Goal: Task Accomplishment & Management: Manage account settings

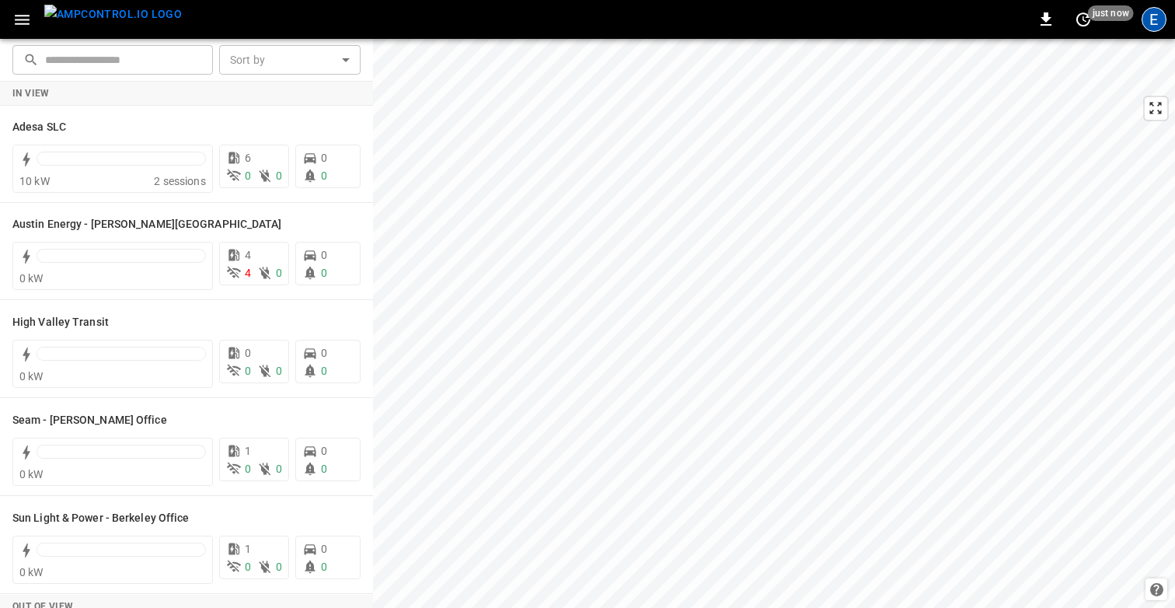
click at [1157, 16] on div "E" at bounding box center [1154, 19] width 25 height 25
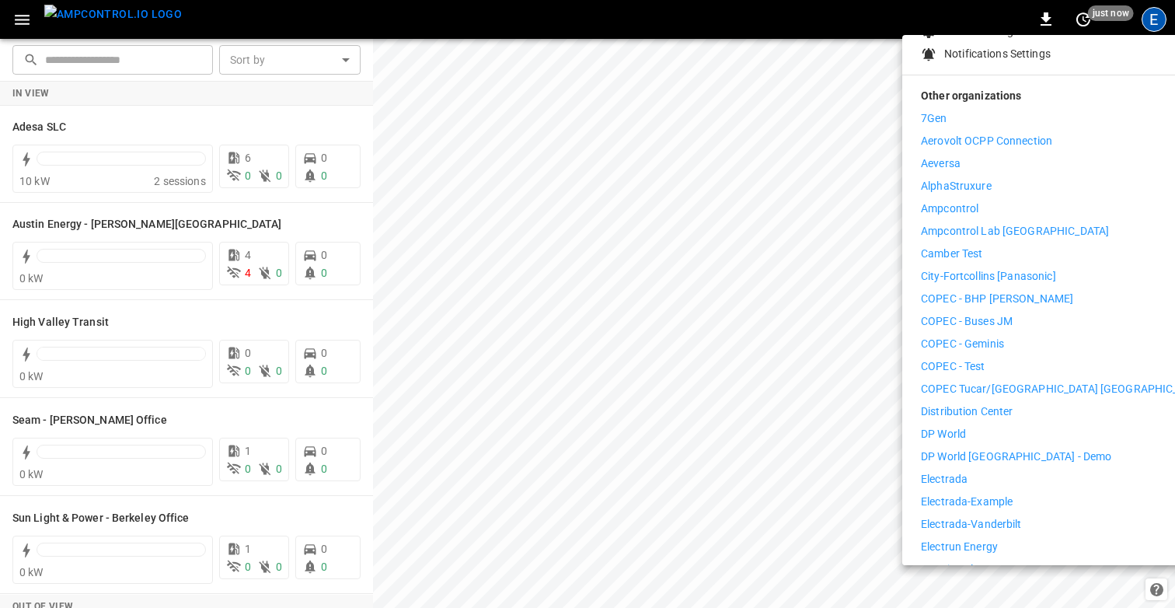
scroll to position [181, 0]
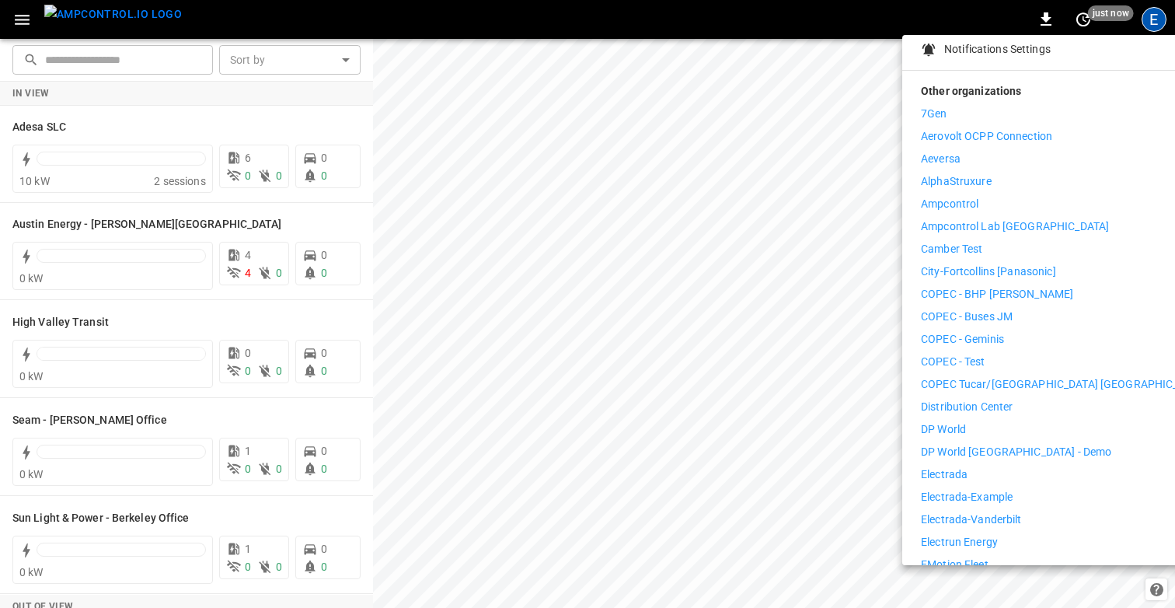
click at [691, 94] on div at bounding box center [587, 304] width 1175 height 608
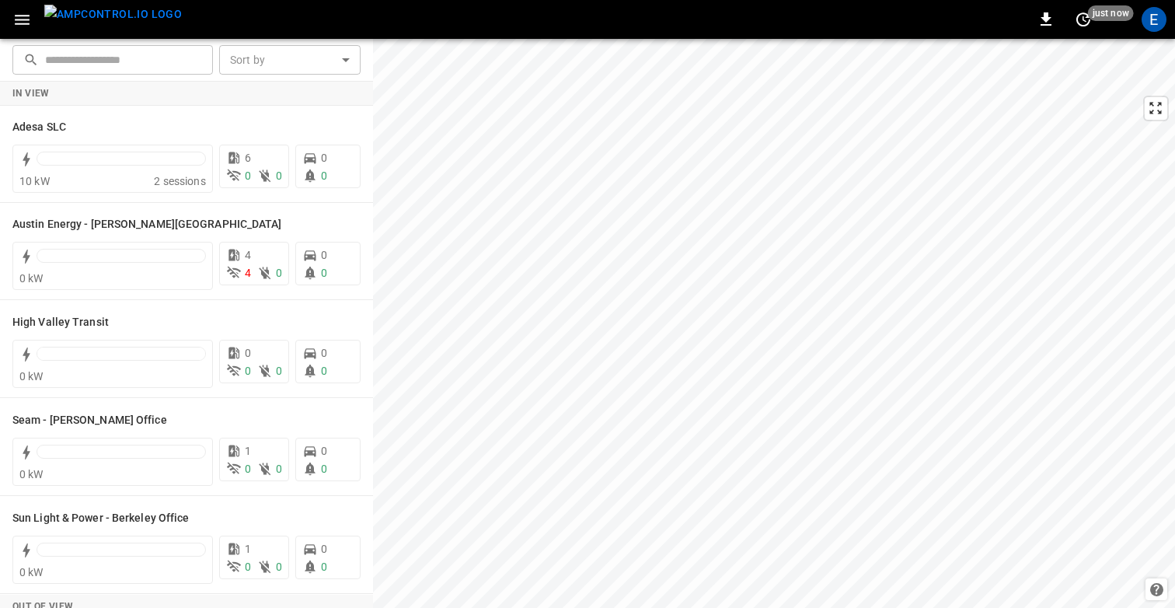
click at [780, 18] on div "0 just now E" at bounding box center [587, 19] width 1175 height 39
click at [20, 22] on icon "button" at bounding box center [21, 19] width 19 height 19
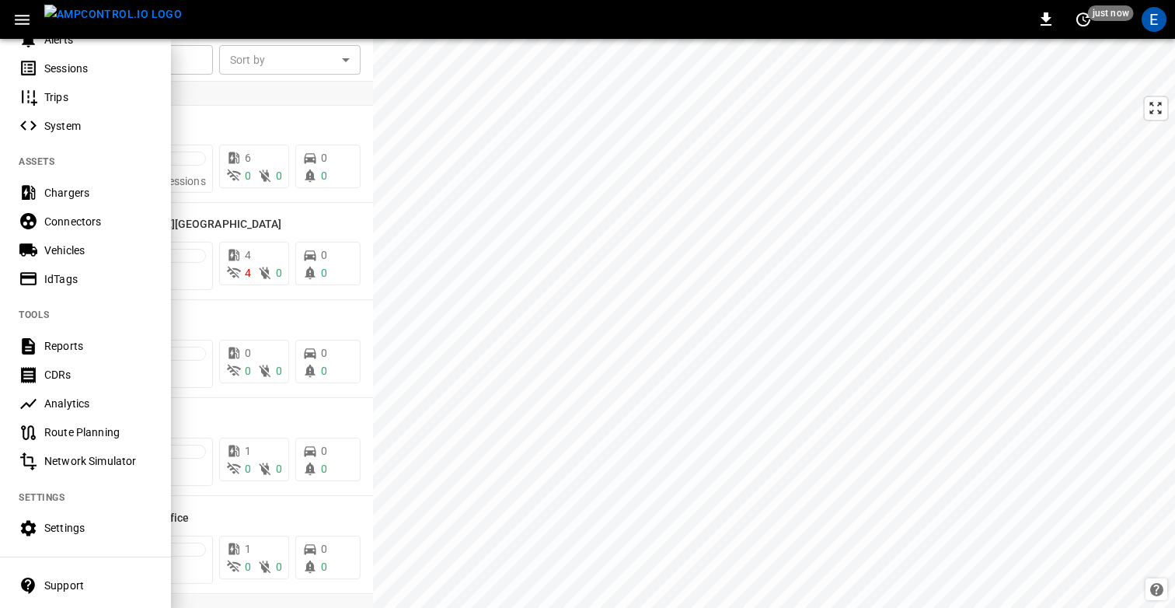
scroll to position [280, 0]
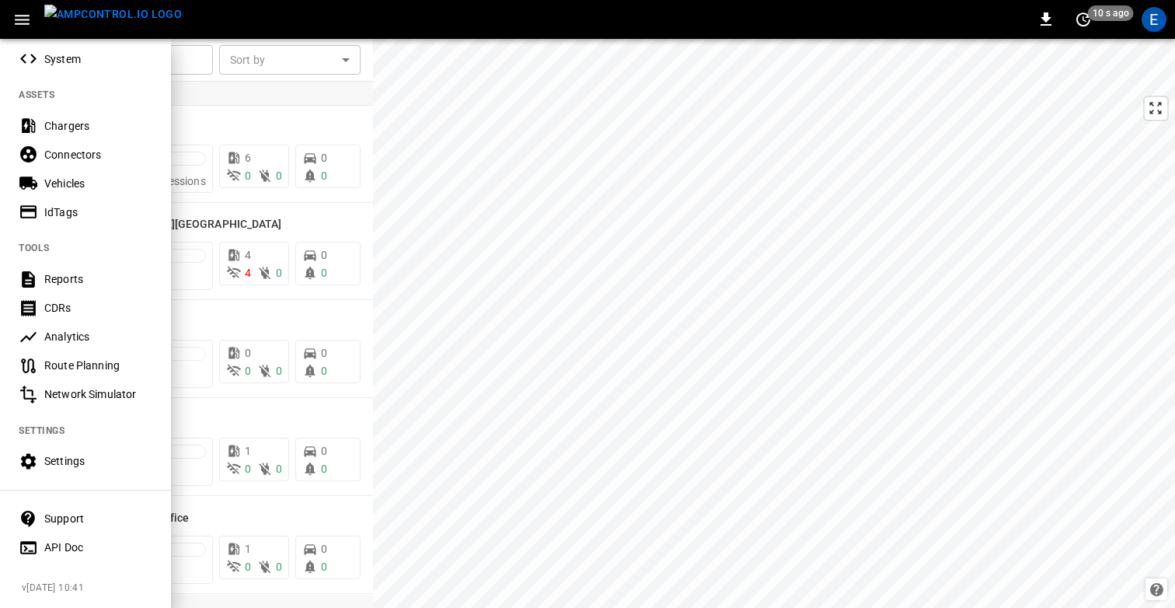
click at [75, 454] on div "Settings" at bounding box center [98, 461] width 108 height 16
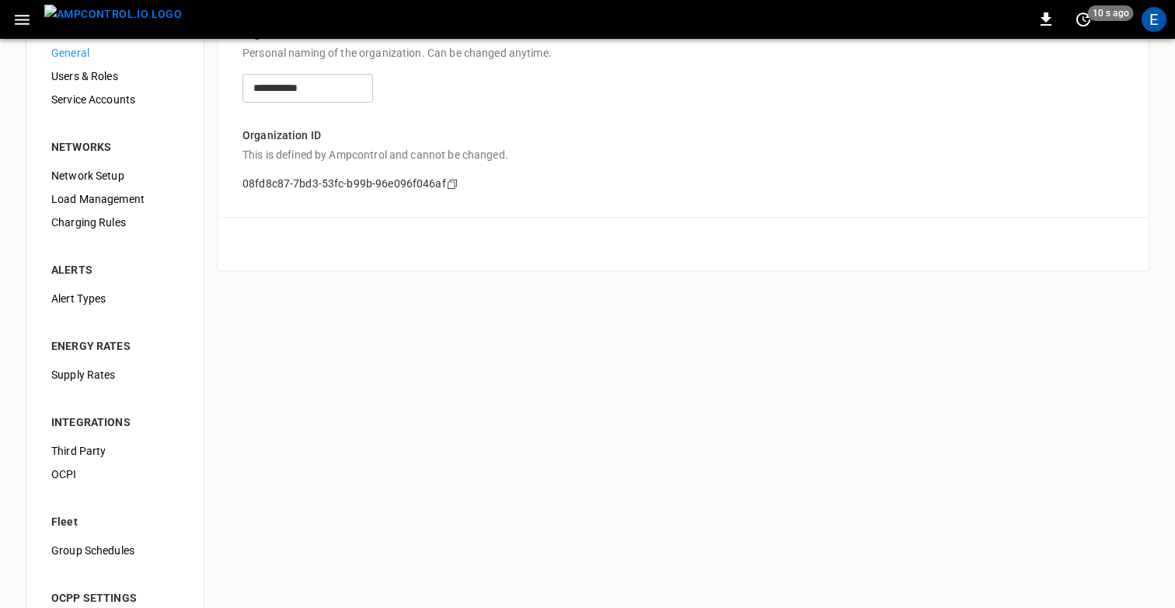
scroll to position [62, 0]
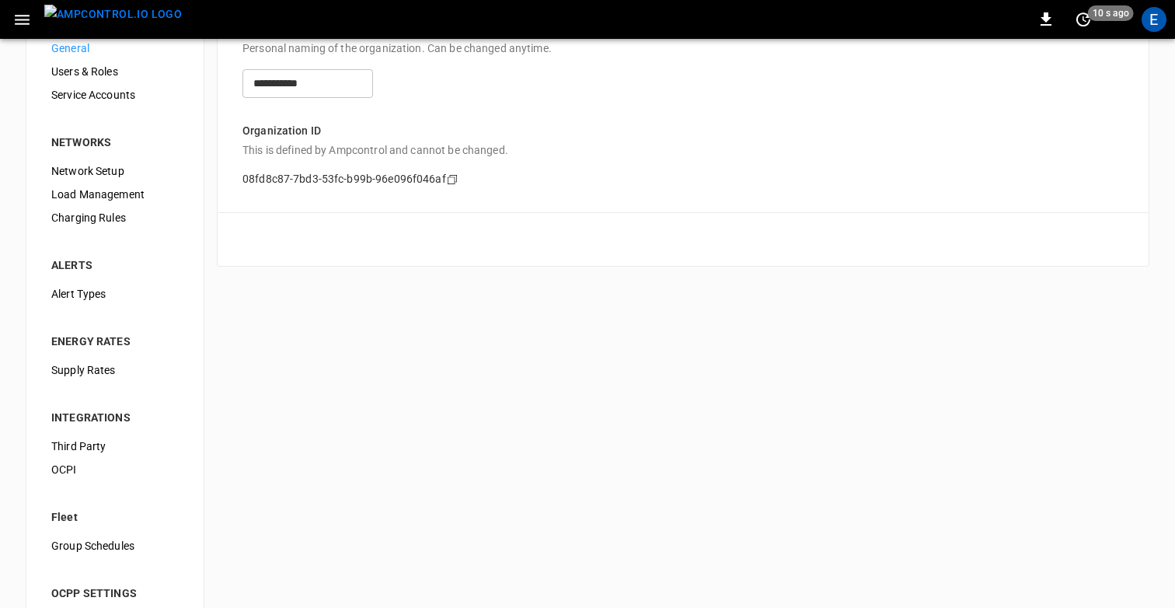
click at [98, 369] on span "Supply Rates" at bounding box center [115, 370] width 128 height 16
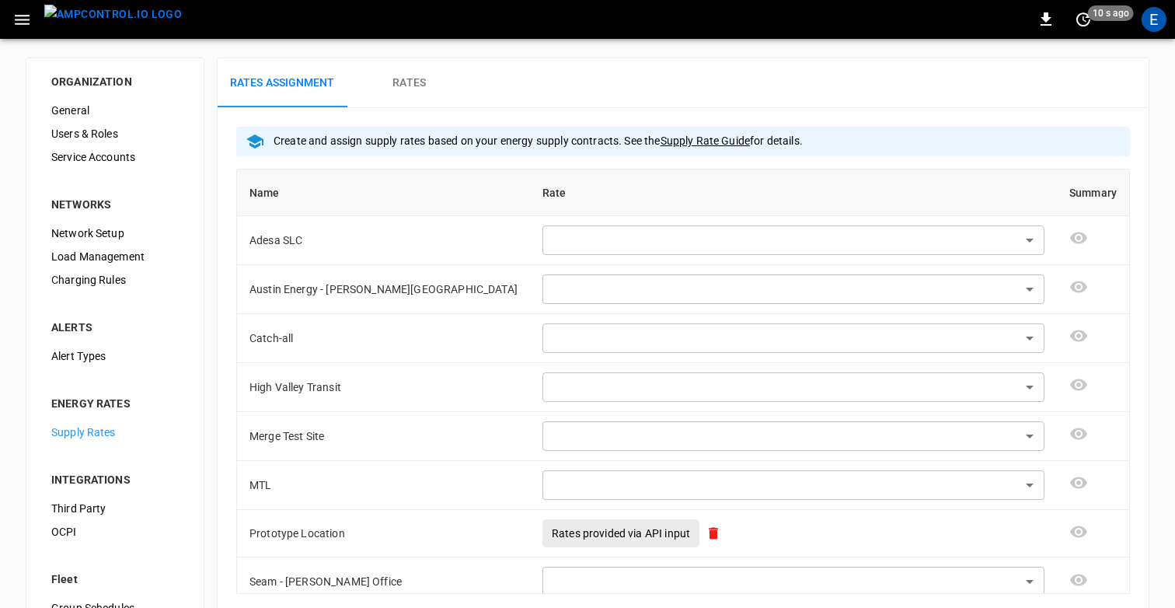
click at [1167, 29] on div "E" at bounding box center [1155, 20] width 30 height 30
click at [1158, 26] on div "E" at bounding box center [1154, 19] width 25 height 25
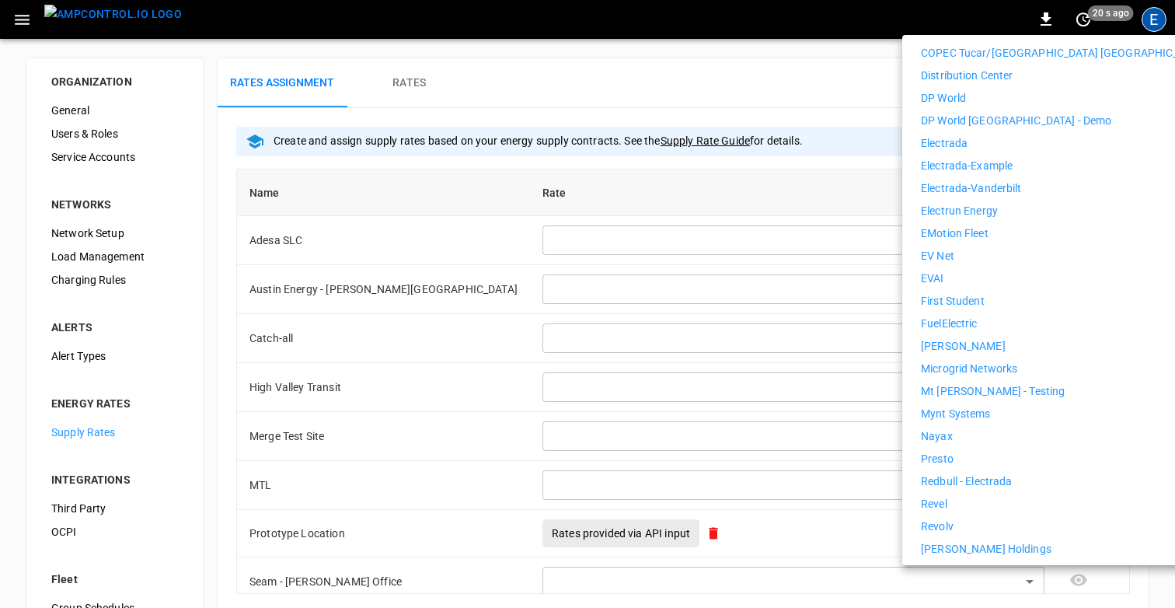
scroll to position [517, 0]
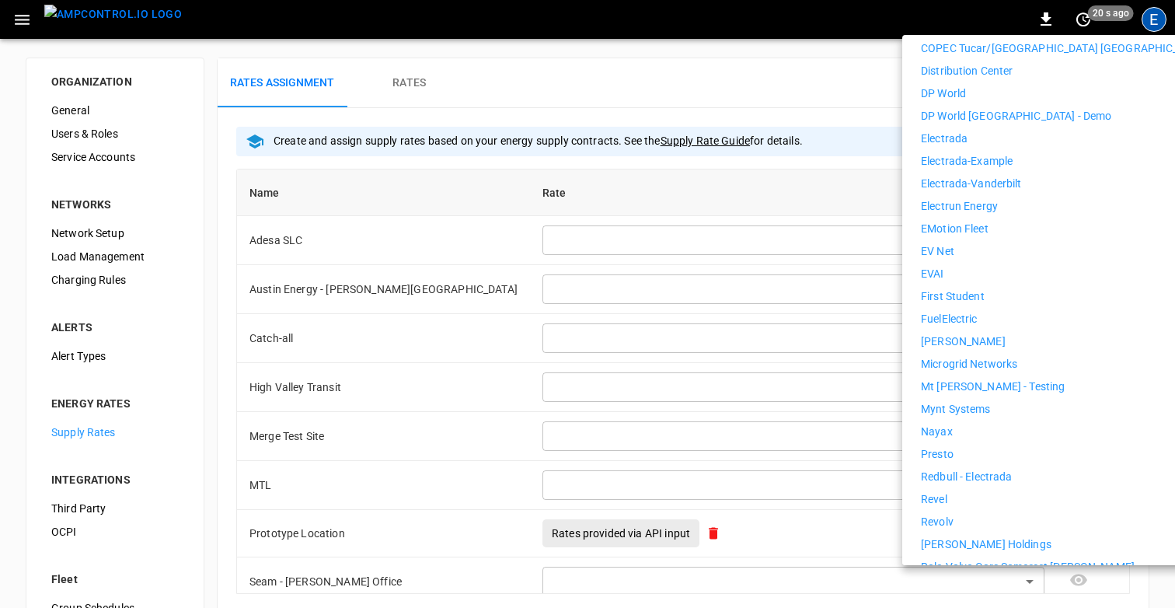
click at [990, 288] on li "First Student" at bounding box center [1064, 296] width 286 height 16
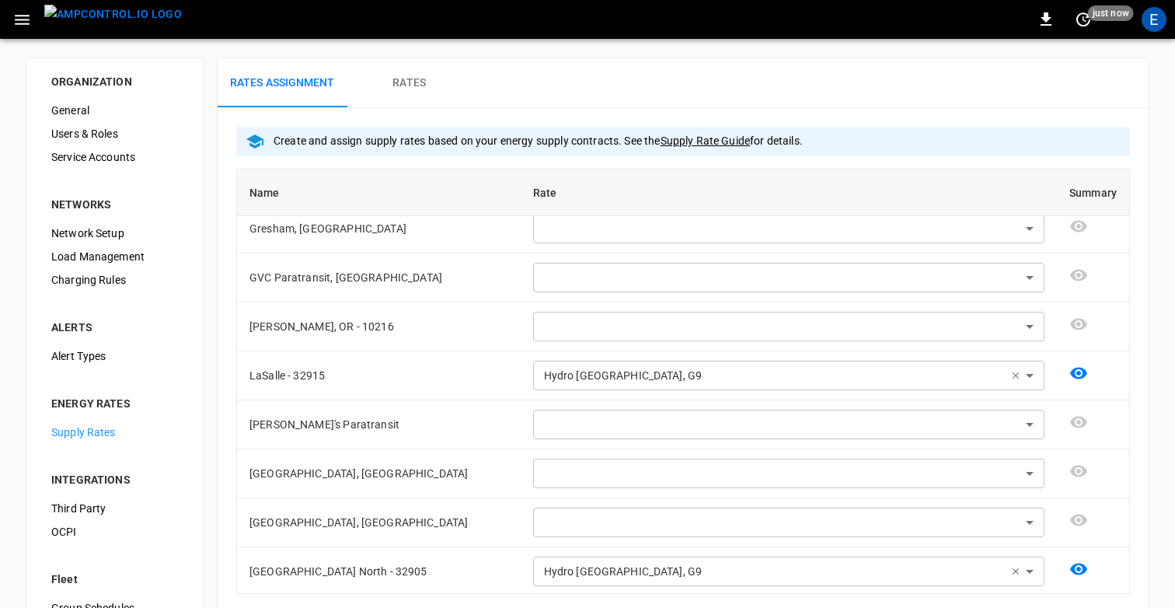
scroll to position [358, 0]
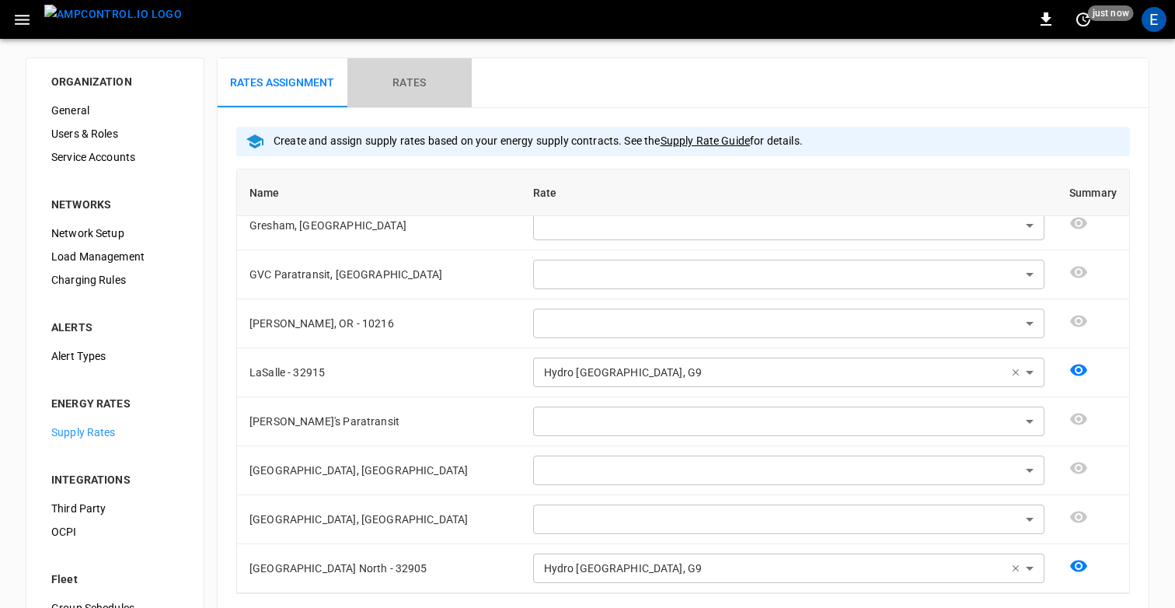
click at [404, 81] on h6 "Rates" at bounding box center [409, 83] width 33 height 17
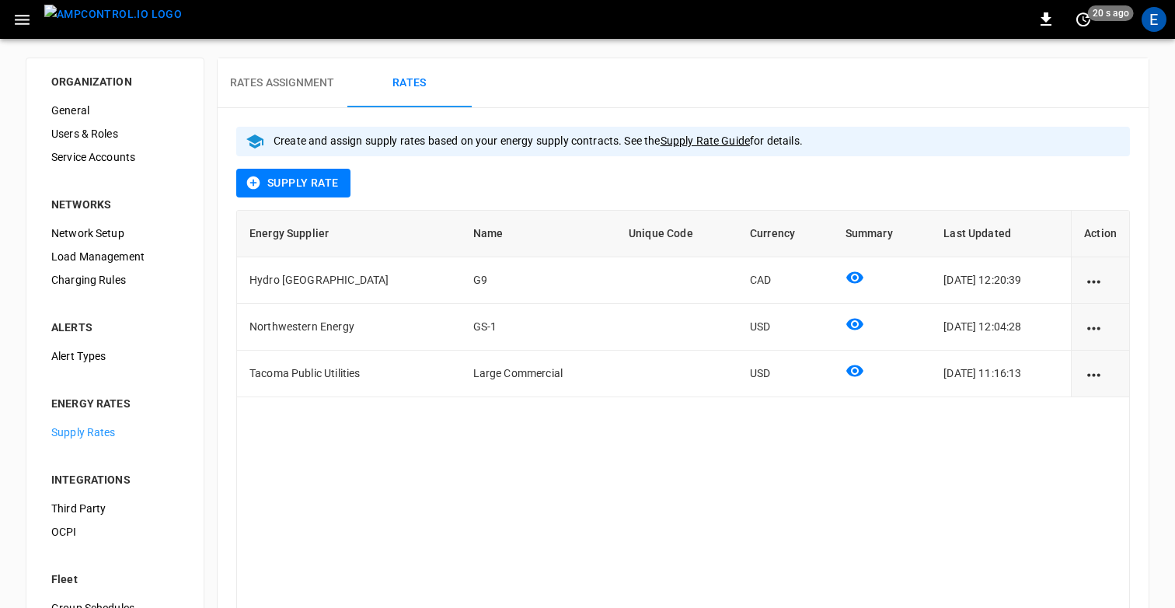
click at [271, 82] on h6 "Rates Assignment" at bounding box center [282, 83] width 105 height 17
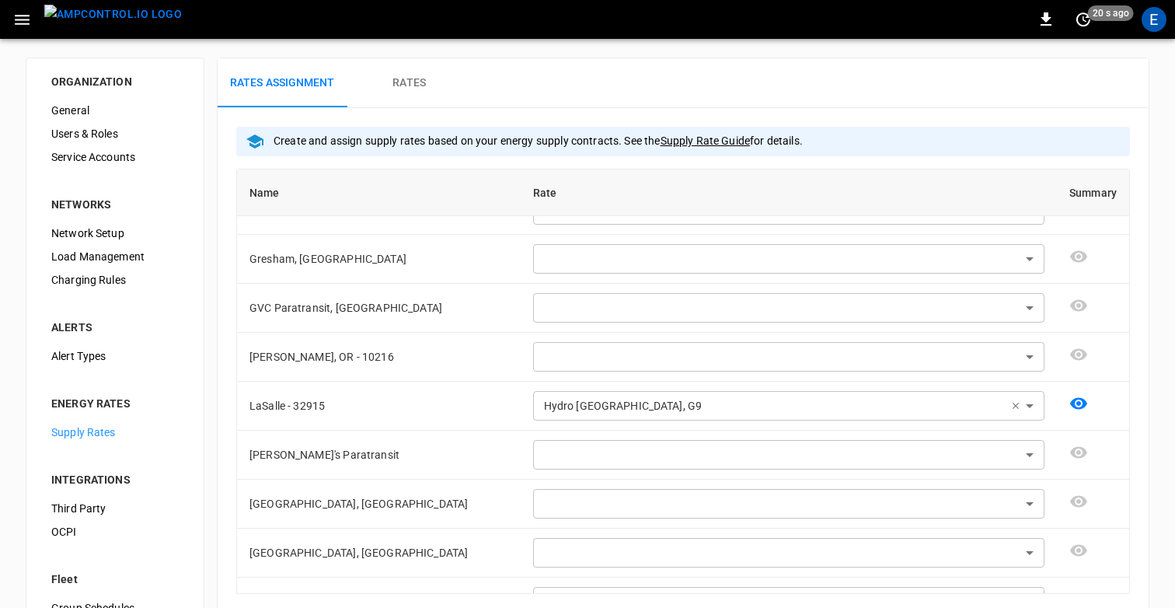
scroll to position [5, 0]
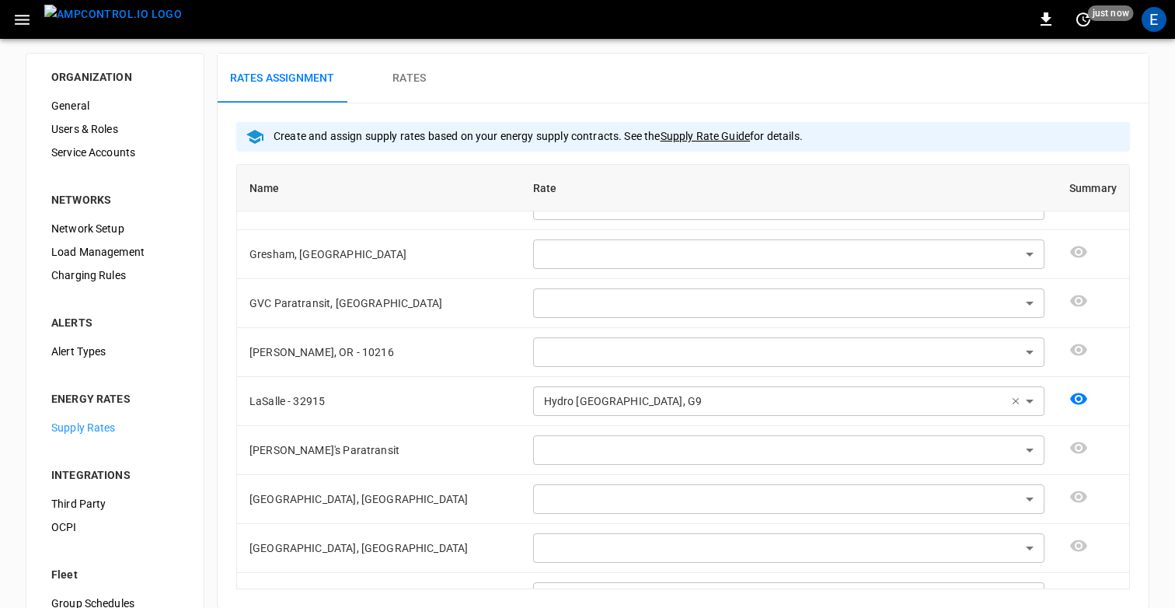
click at [26, 25] on icon "button" at bounding box center [21, 19] width 19 height 19
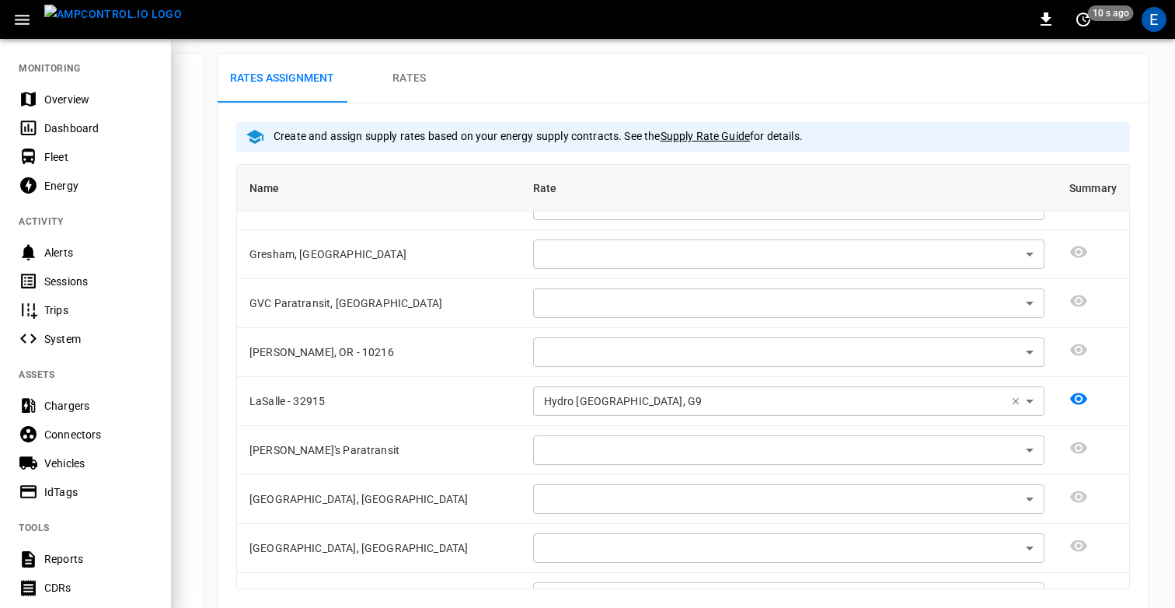
click at [64, 278] on div "Sessions" at bounding box center [98, 282] width 108 height 16
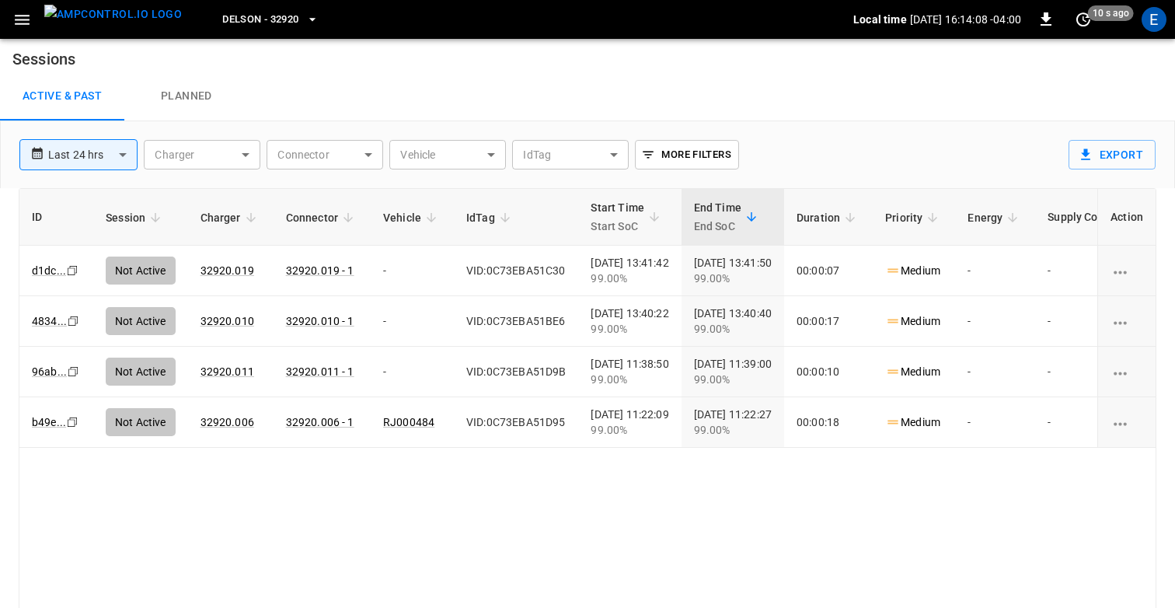
click at [230, 17] on span "Delson - 32920" at bounding box center [260, 20] width 76 height 18
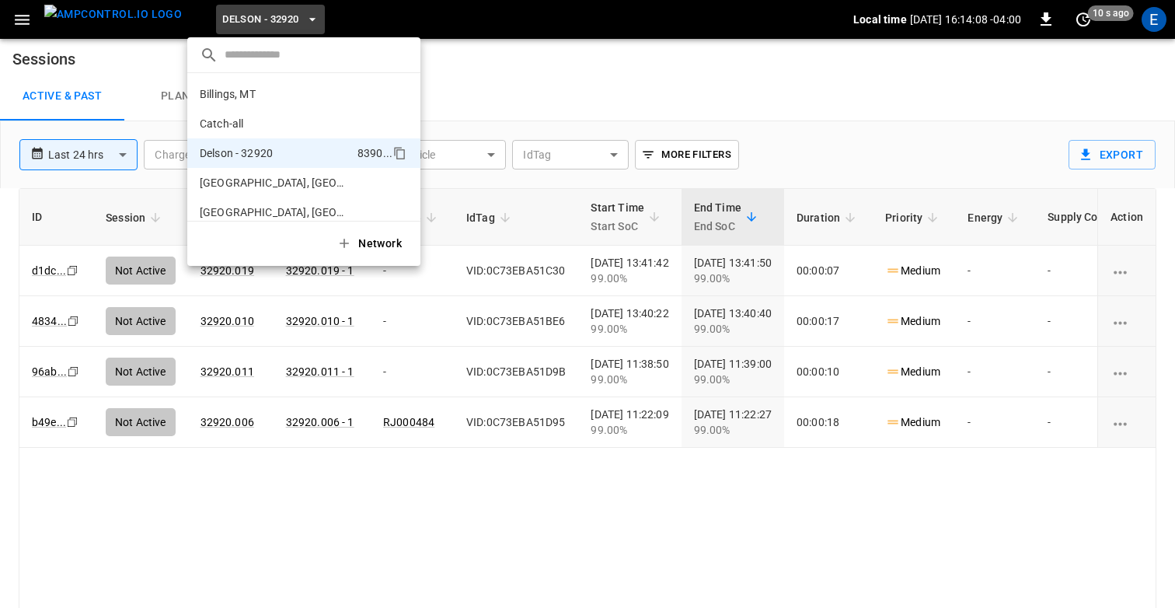
scroll to position [54, 0]
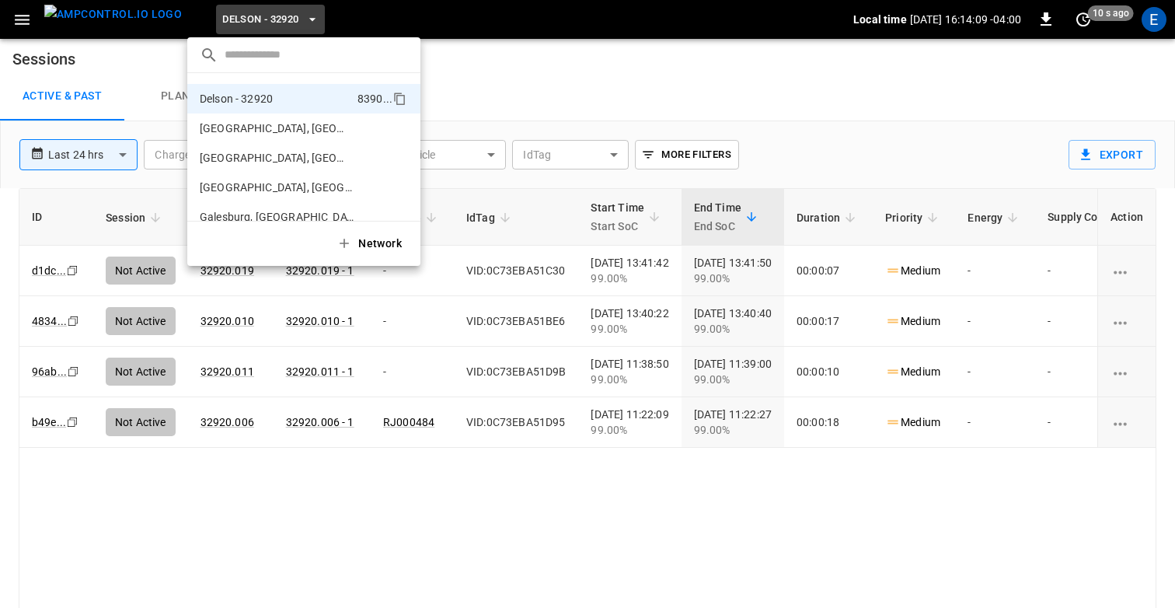
click at [246, 48] on input "text" at bounding box center [316, 55] width 183 height 23
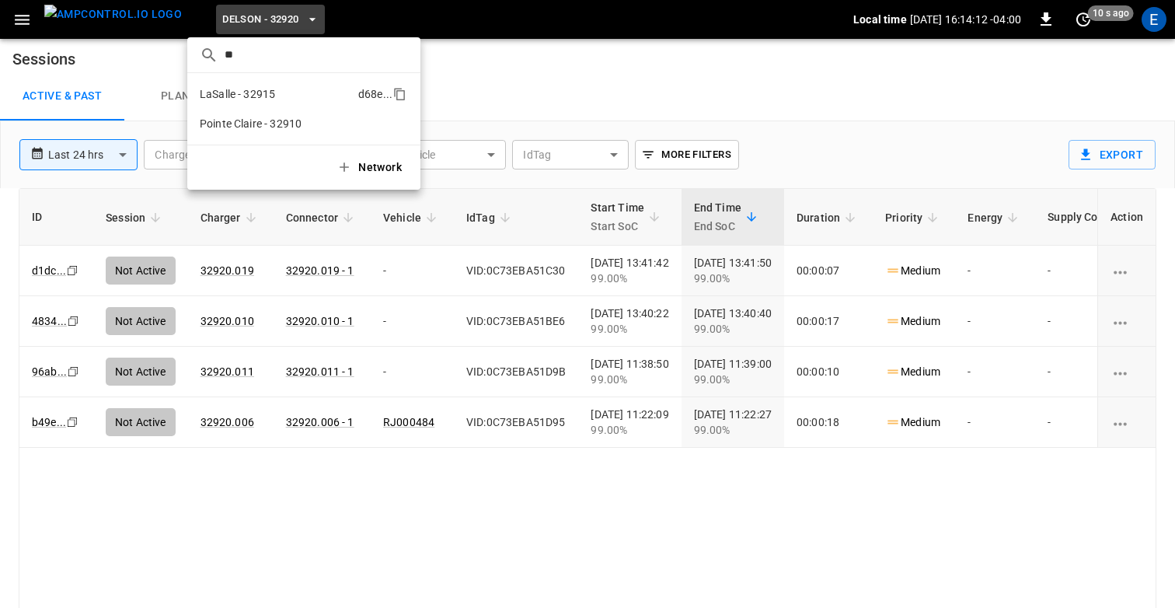
type input "**"
click at [235, 93] on p "LaSalle - 32915" at bounding box center [237, 94] width 75 height 16
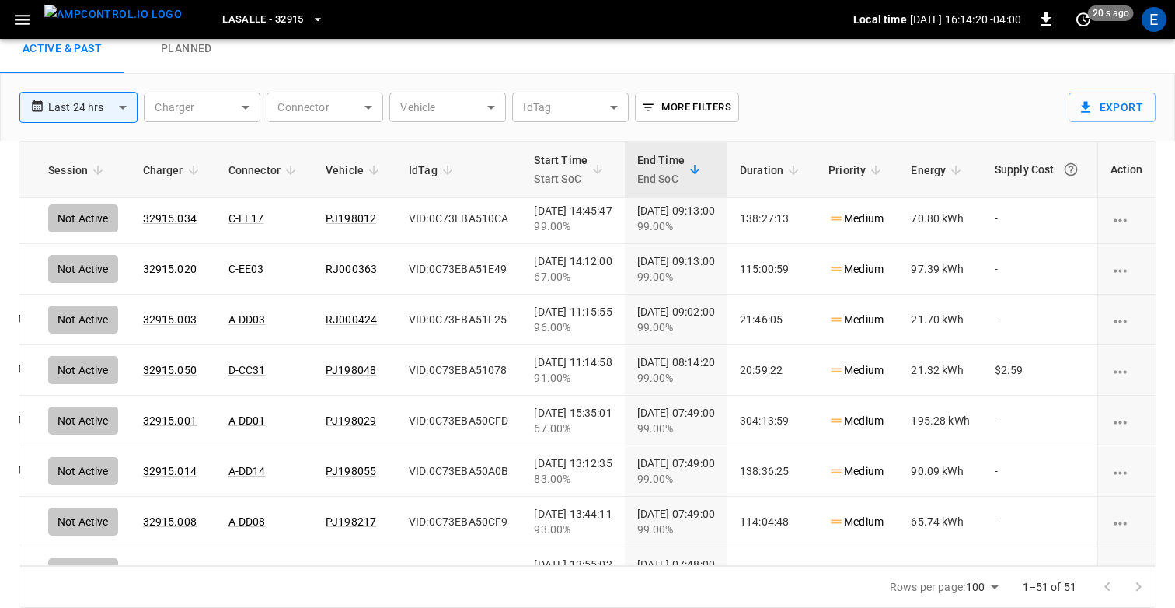
scroll to position [1958, 97]
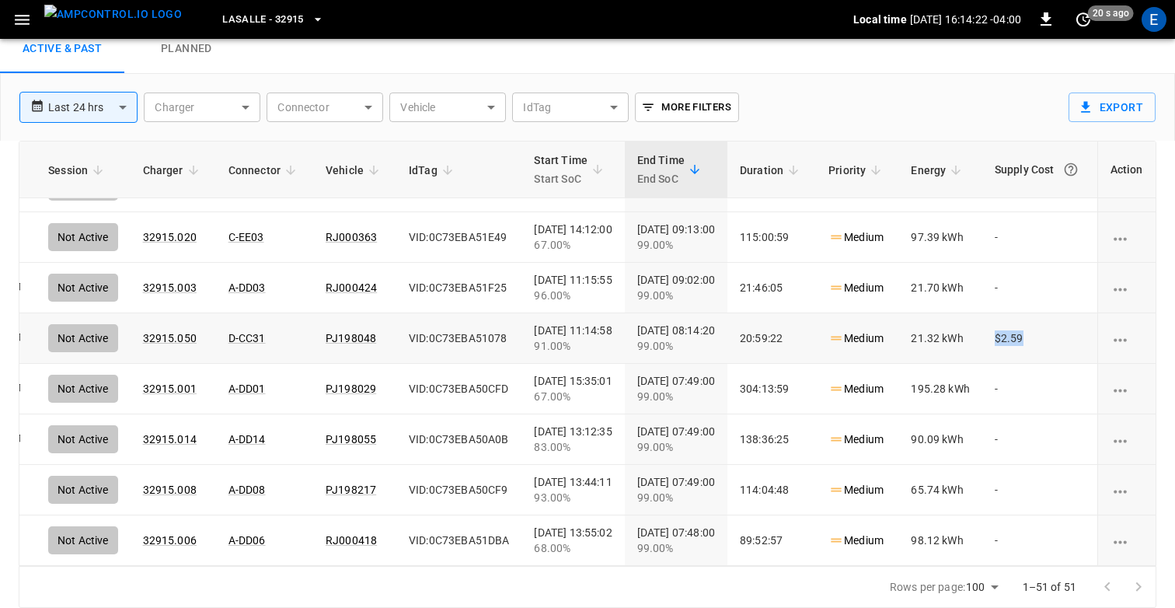
drag, startPoint x: 994, startPoint y: 338, endPoint x: 1028, endPoint y: 338, distance: 34.2
click at [1028, 338] on td "$2.59" at bounding box center [1040, 338] width 115 height 51
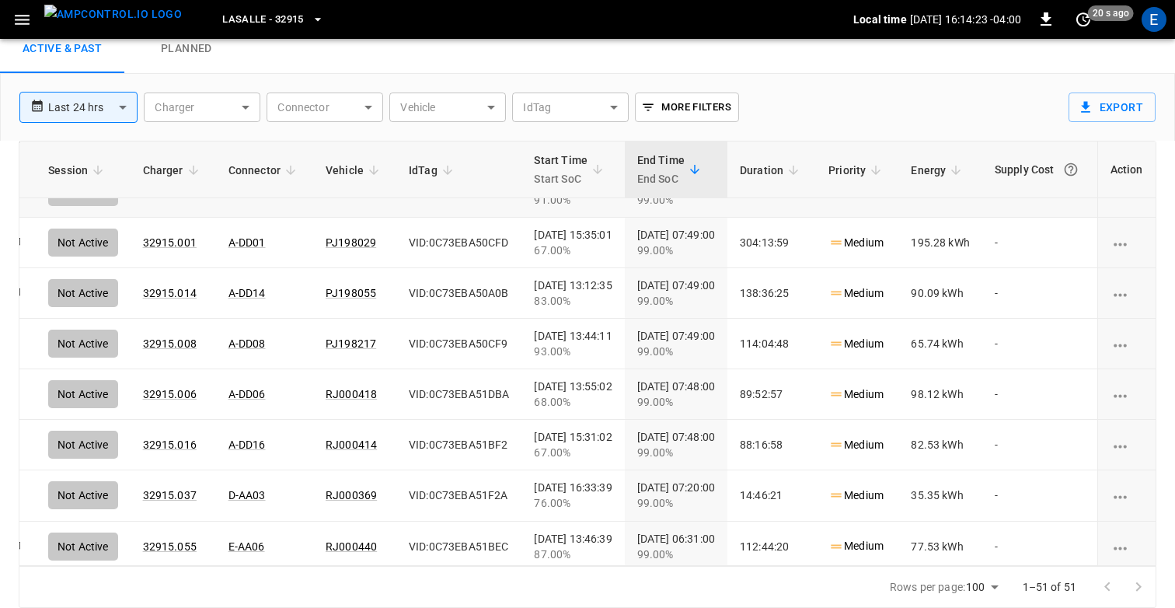
scroll to position [2211, 97]
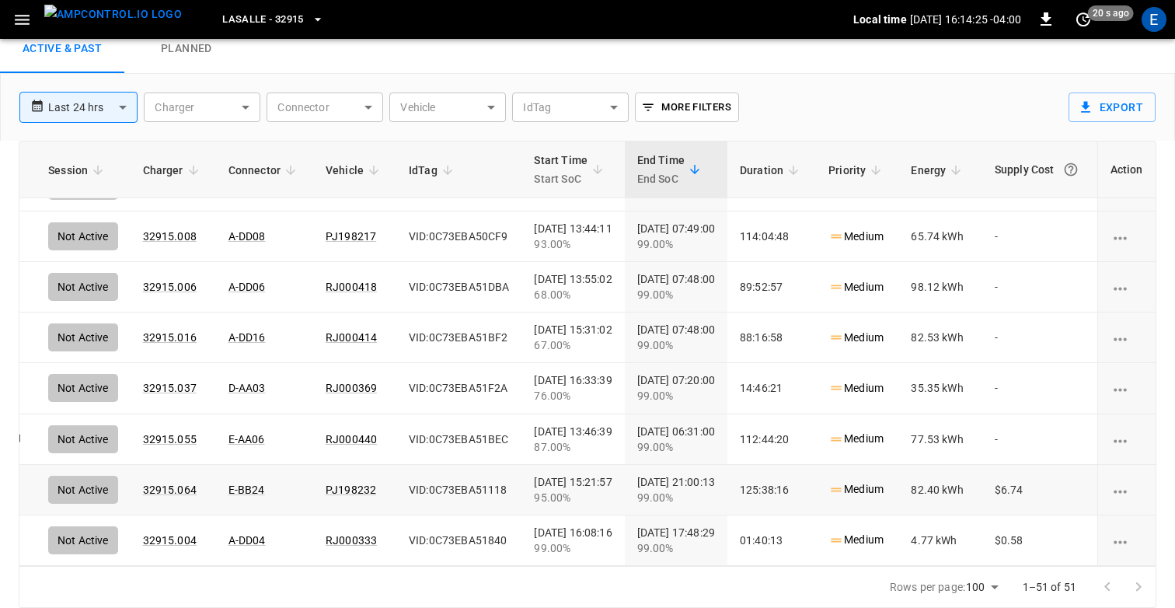
click at [997, 487] on td "$6.74" at bounding box center [1040, 490] width 115 height 51
click at [1033, 489] on td "$6.74" at bounding box center [1040, 490] width 115 height 51
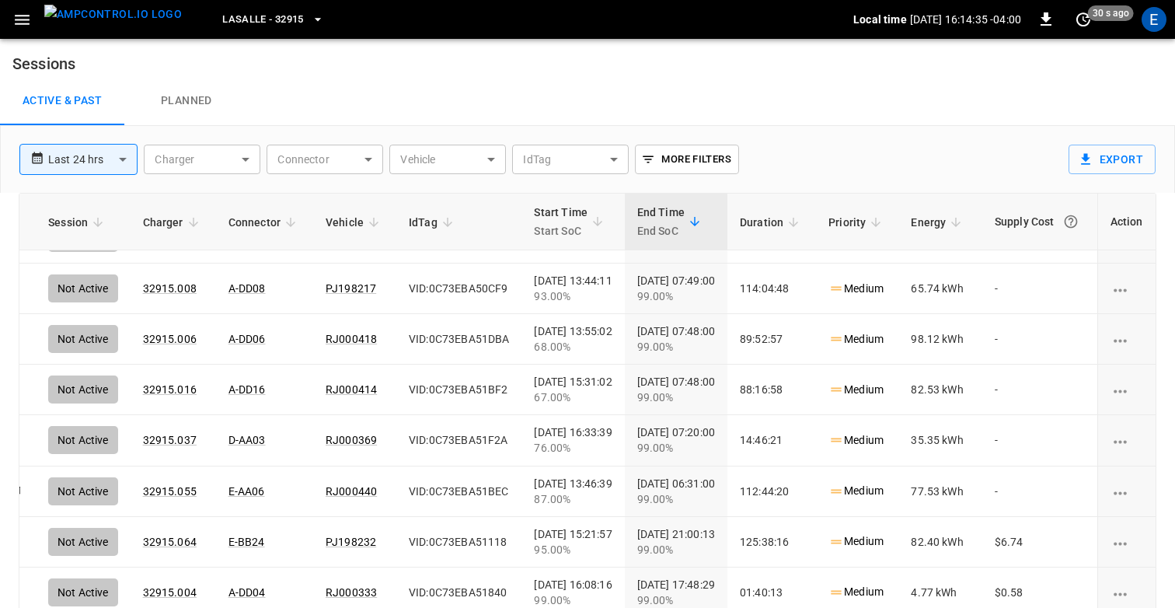
click at [19, 12] on icon "button" at bounding box center [21, 19] width 19 height 19
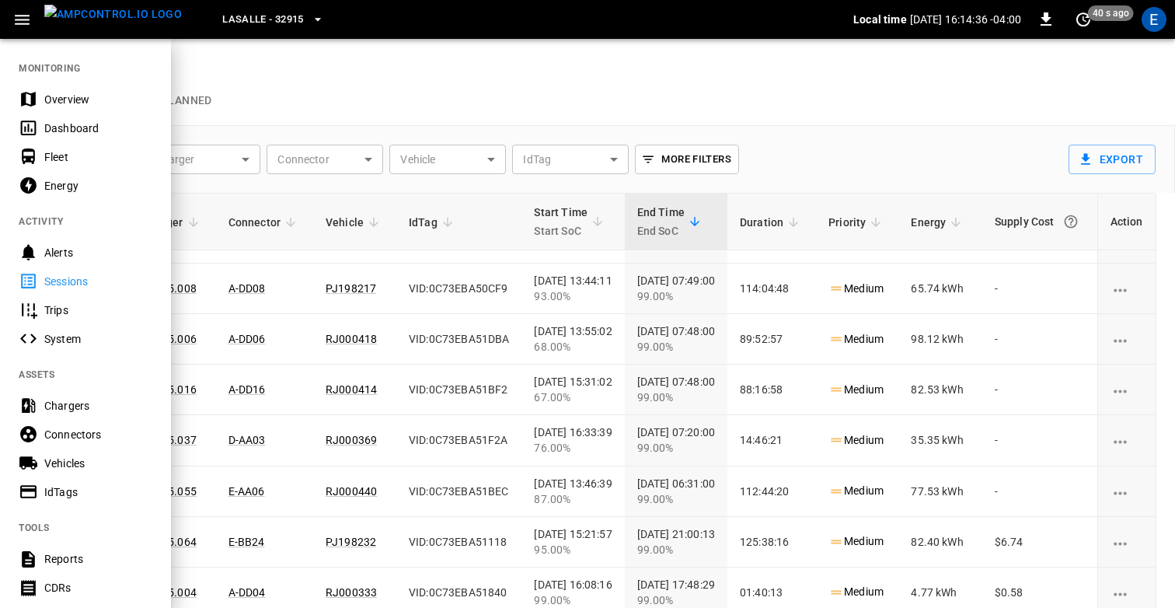
click at [398, 51] on div at bounding box center [587, 304] width 1175 height 608
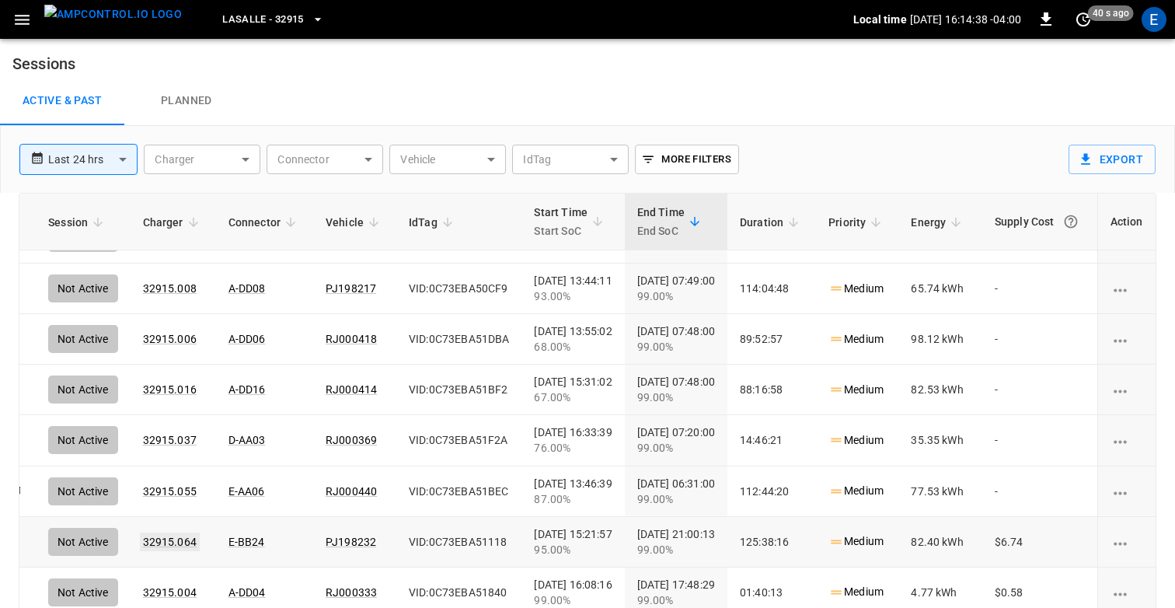
click at [140, 541] on link "32915.064" at bounding box center [170, 542] width 60 height 19
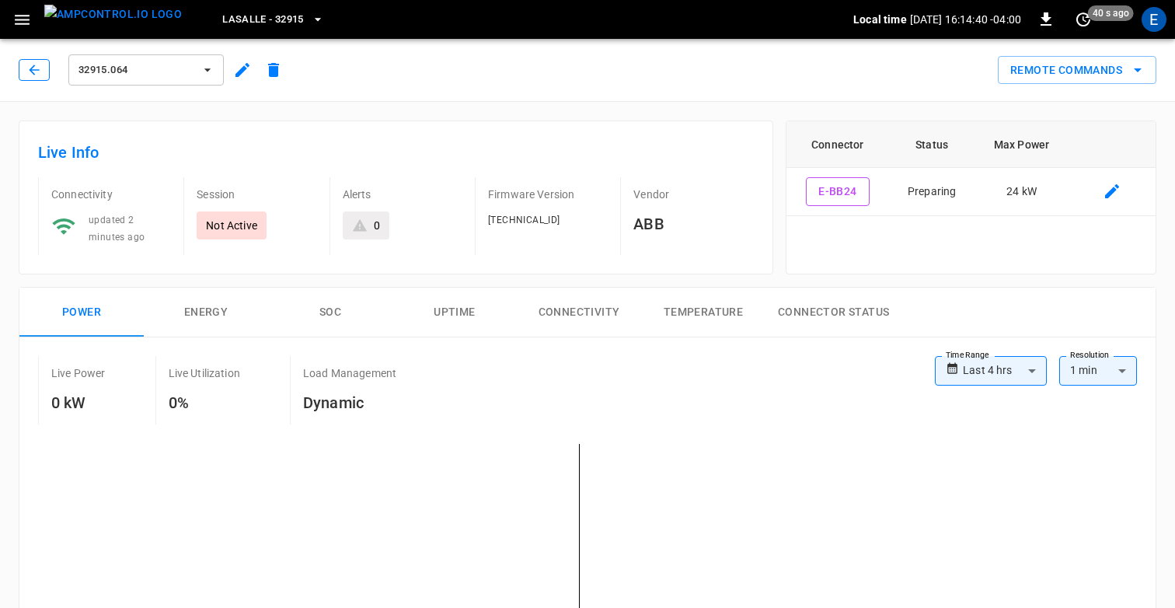
click at [39, 73] on icon "button" at bounding box center [34, 70] width 16 height 16
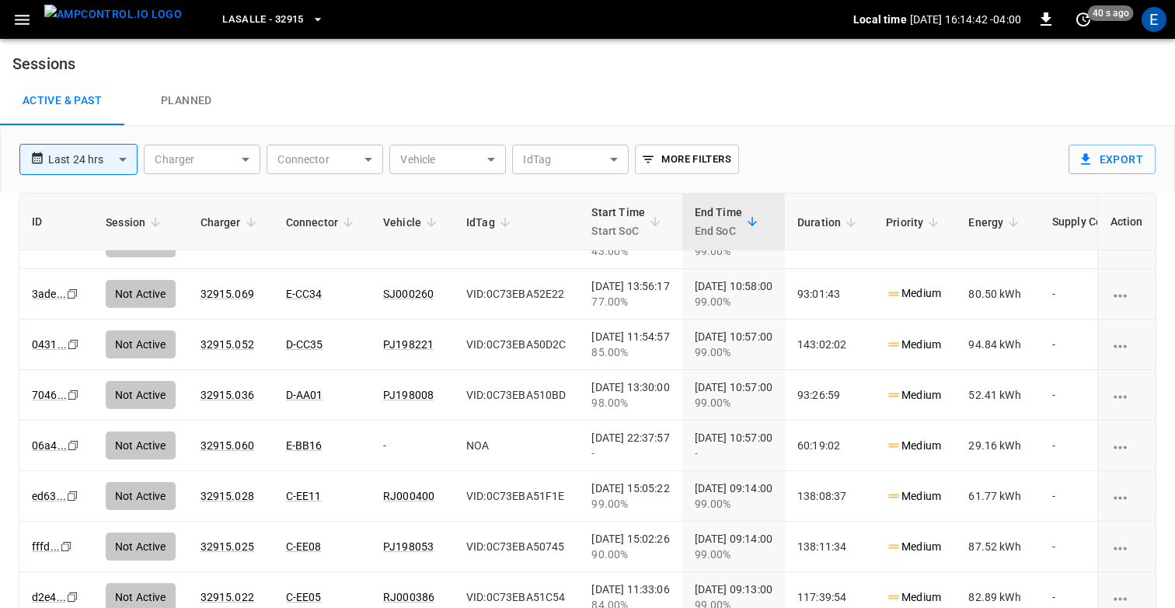
scroll to position [2211, 0]
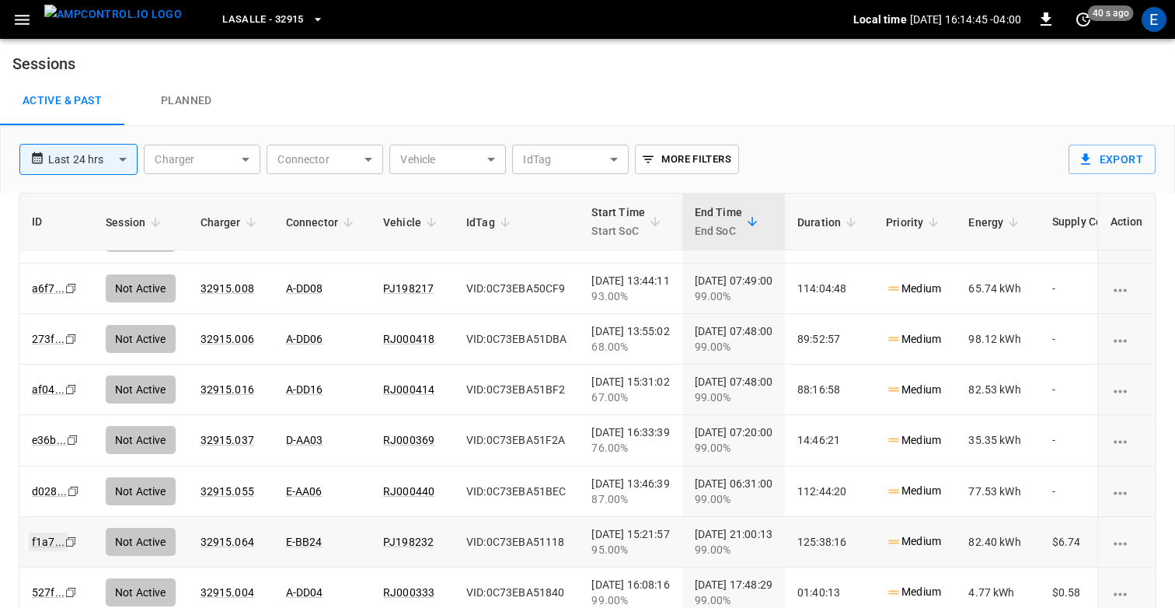
click at [40, 540] on link "f1a7 ..." at bounding box center [48, 542] width 39 height 19
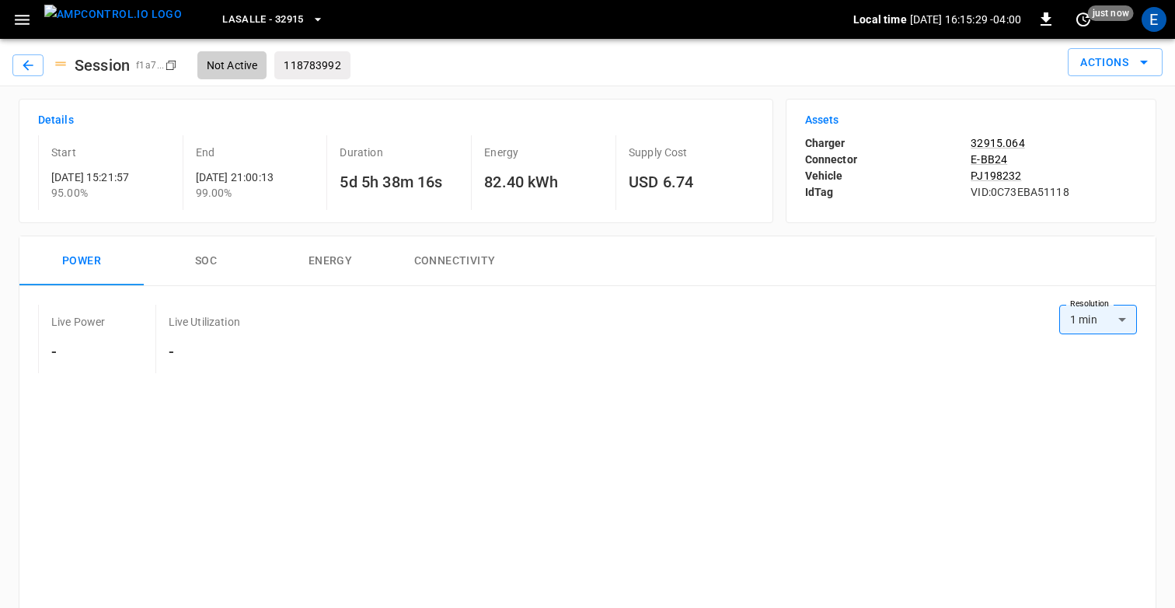
click at [28, 13] on icon "button" at bounding box center [21, 19] width 19 height 19
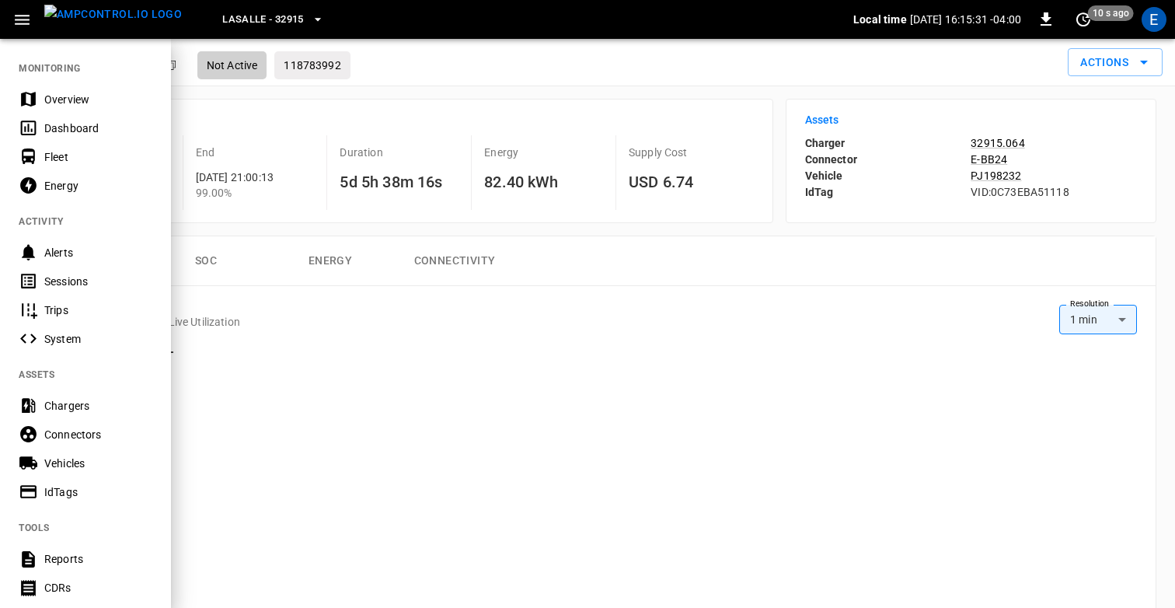
click at [95, 284] on div "Sessions" at bounding box center [98, 282] width 108 height 16
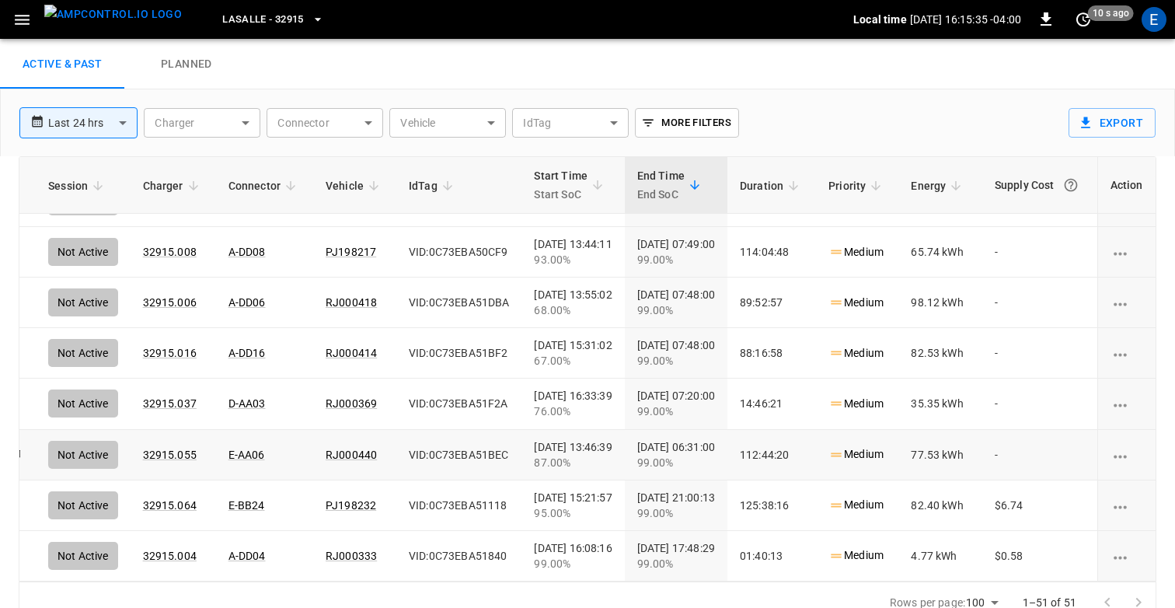
scroll to position [2202, 97]
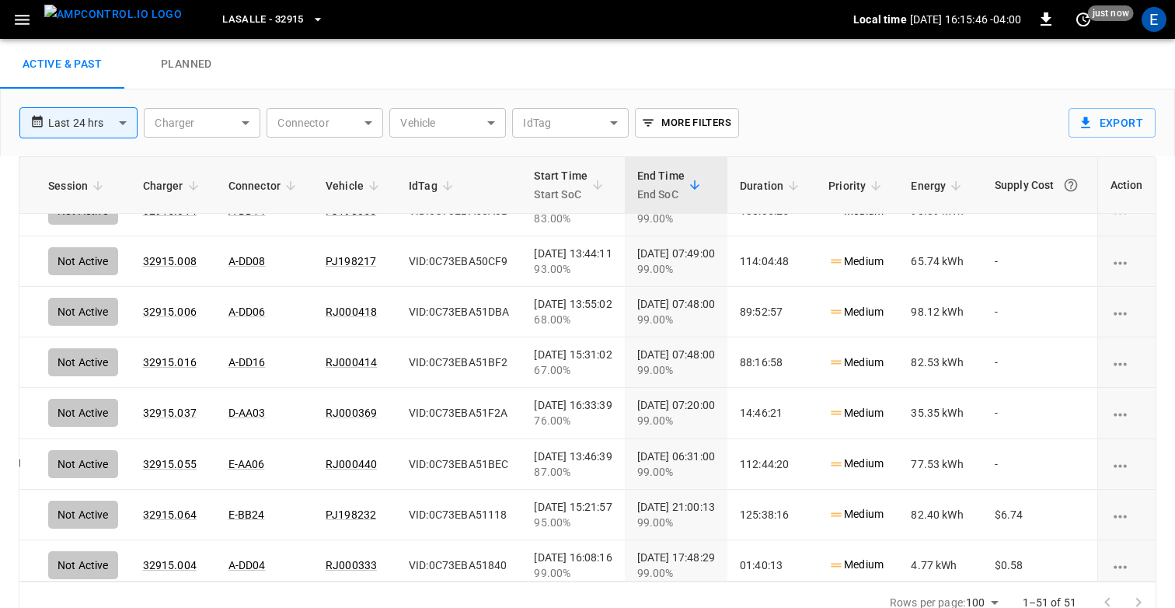
click at [547, 86] on div "Active & Past Planned" at bounding box center [587, 65] width 1175 height 50
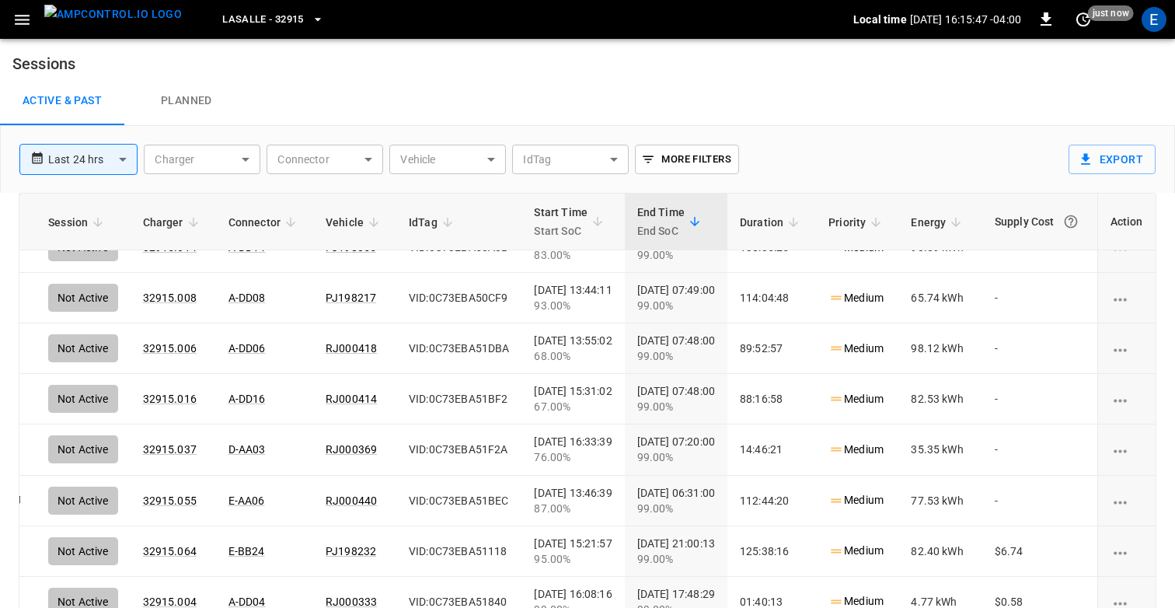
click at [1155, 19] on div "E" at bounding box center [1154, 19] width 25 height 25
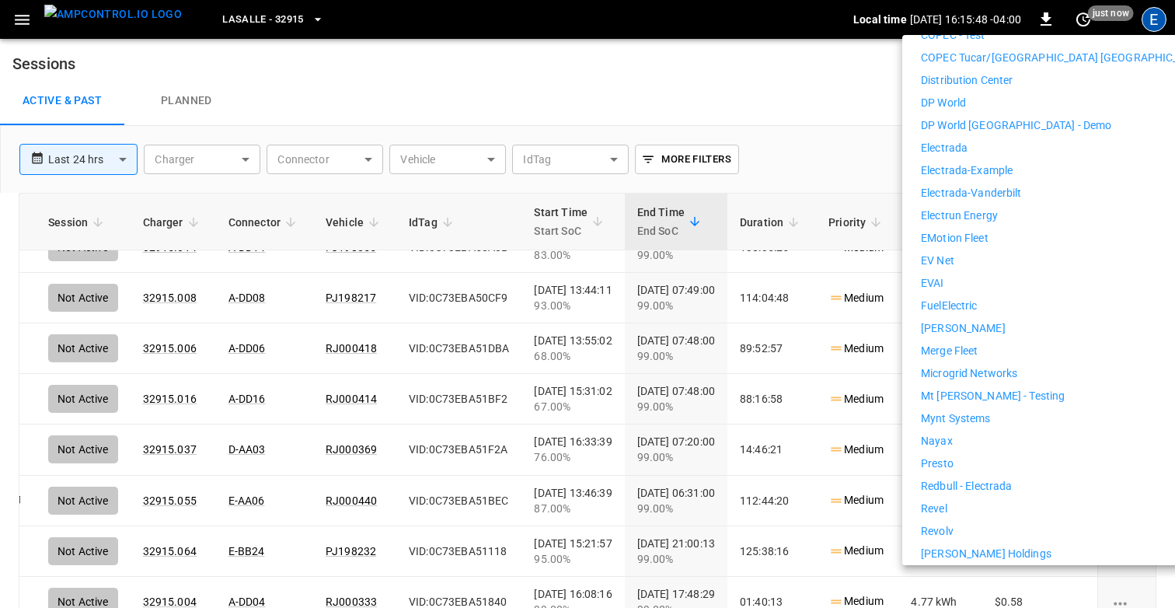
scroll to position [751, 0]
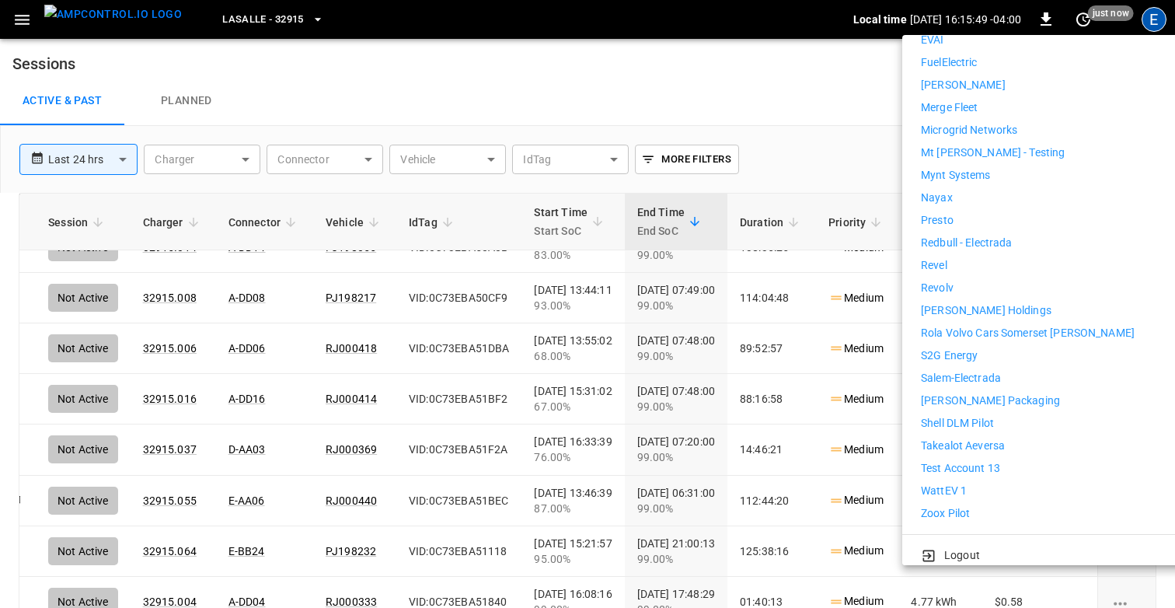
click at [1018, 438] on li "Takealot Aeversa" at bounding box center [1064, 446] width 286 height 16
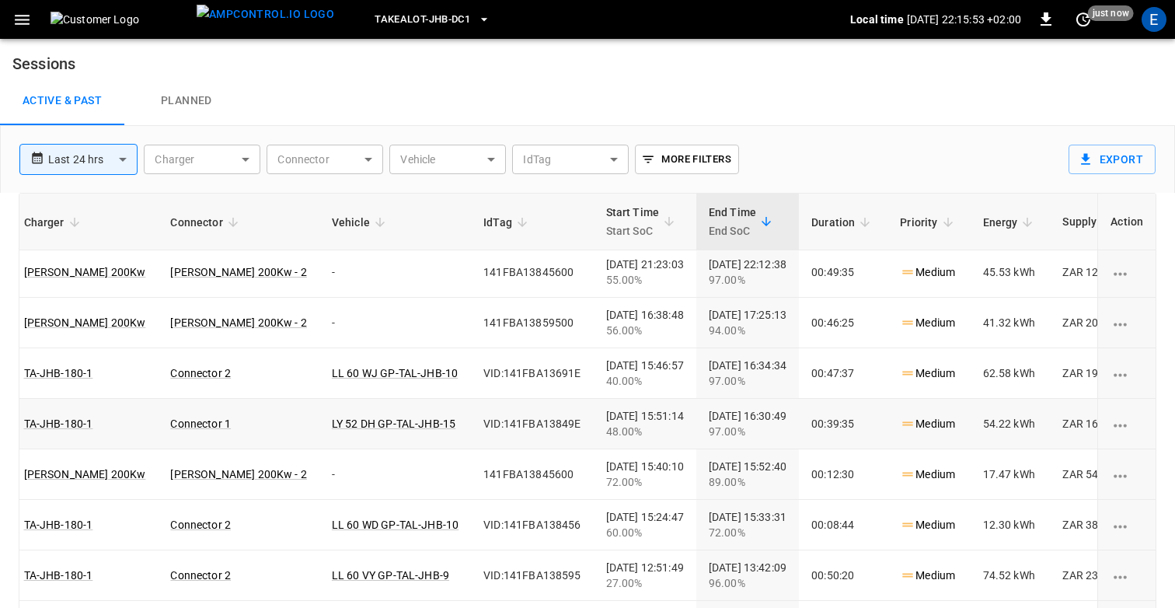
scroll to position [0, 176]
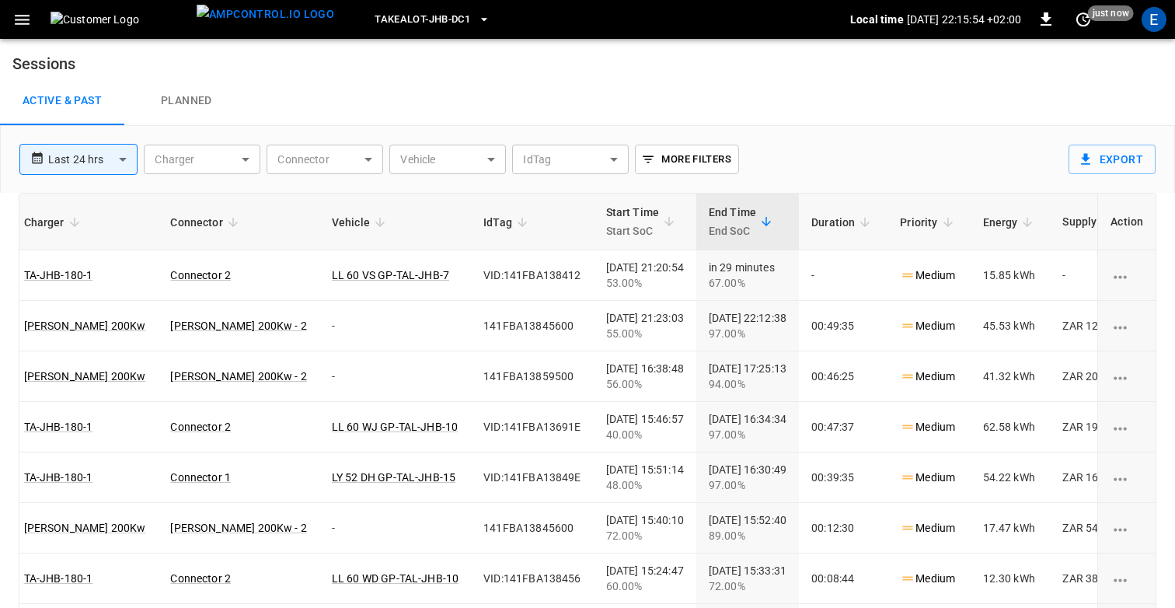
click at [915, 117] on div "Active & Past Planned" at bounding box center [587, 101] width 1175 height 50
click at [128, 17] on img at bounding box center [121, 20] width 140 height 16
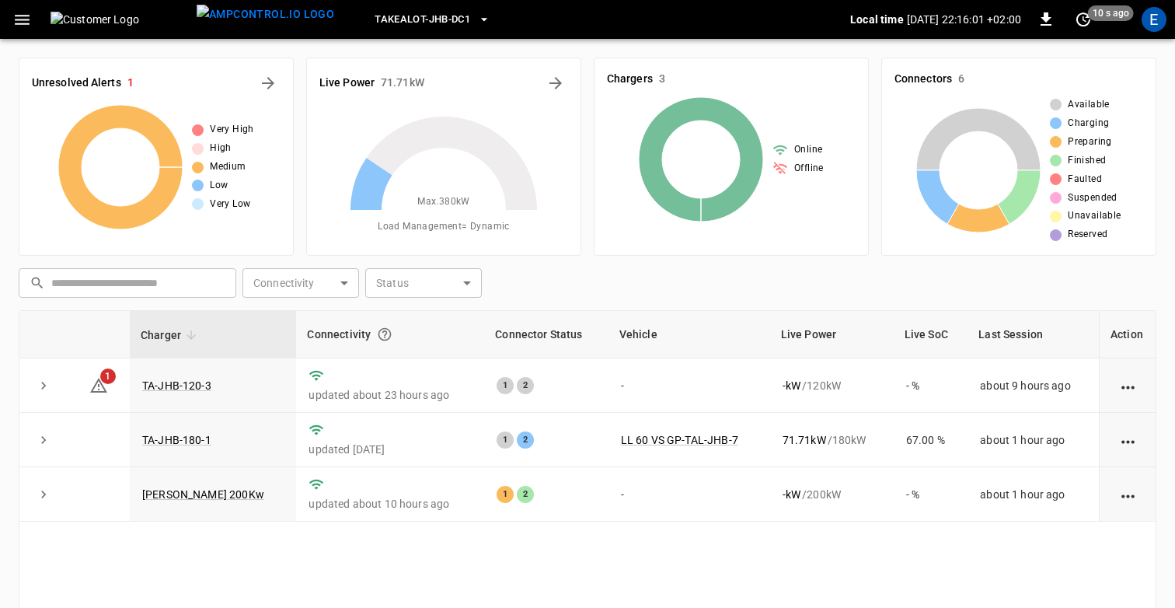
click at [756, 16] on div "Takealot-JHB-DC1" at bounding box center [599, 20] width 504 height 37
click at [688, 44] on div "Unresolved Alerts 1 Very High High Medium Low Very Low Live Power 71.71 kW Max.…" at bounding box center [587, 417] width 1175 height 757
click at [728, 26] on div "Takealot-JHB-DC1" at bounding box center [599, 20] width 504 height 37
click at [800, 159] on div "Online Offline" at bounding box center [798, 159] width 51 height 34
click at [748, 73] on div "Chargers 3" at bounding box center [731, 79] width 249 height 17
